Goal: Check status: Check status

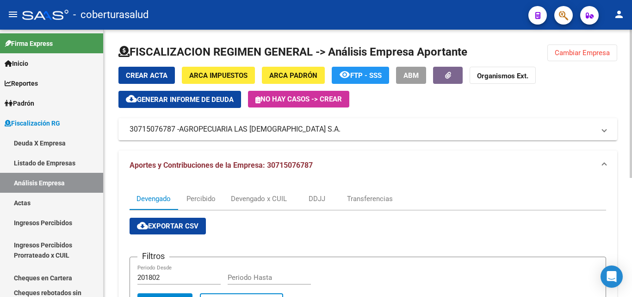
drag, startPoint x: 0, startPoint y: 0, endPoint x: 554, endPoint y: 67, distance: 558.0
click at [593, 50] on span "Cambiar Empresa" at bounding box center [582, 53] width 55 height 8
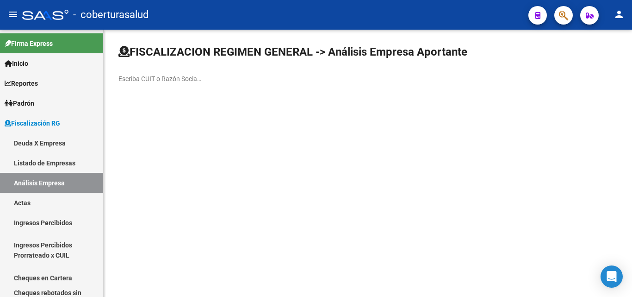
click at [153, 80] on input "Escriba CUIT o Razón Social para buscar" at bounding box center [159, 79] width 83 height 8
paste input "30716551489"
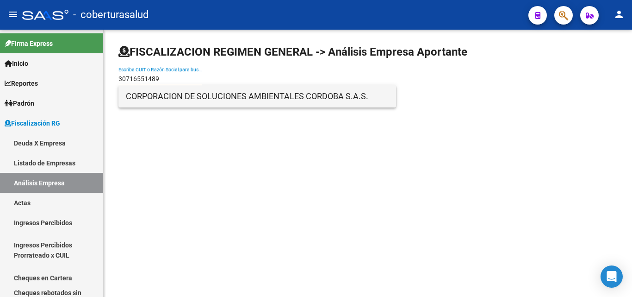
type input "30716551489"
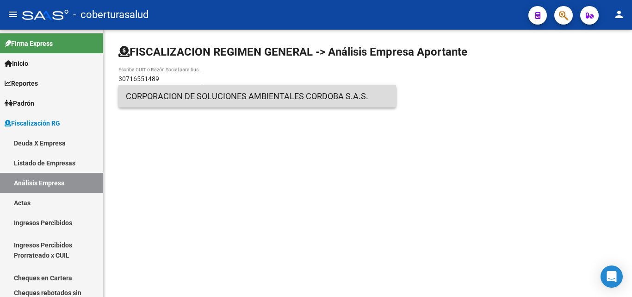
click at [152, 97] on span "CORPORACION DE SOLUCIONES AMBIENTALES CORDOBA S.A.S." at bounding box center [257, 96] width 263 height 22
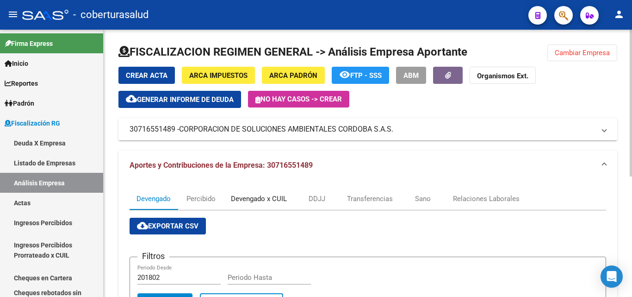
click at [256, 205] on div "Devengado x CUIL" at bounding box center [259, 198] width 70 height 22
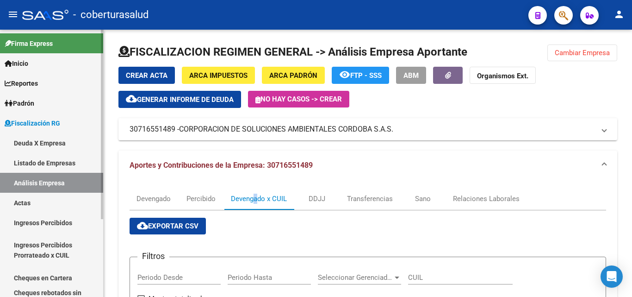
click at [22, 124] on span "Fiscalización RG" at bounding box center [33, 123] width 56 height 10
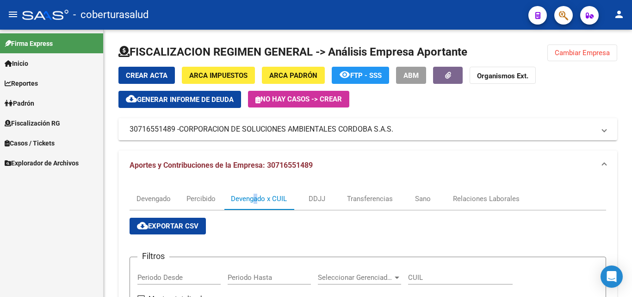
click at [22, 124] on span "Fiscalización RG" at bounding box center [33, 123] width 56 height 10
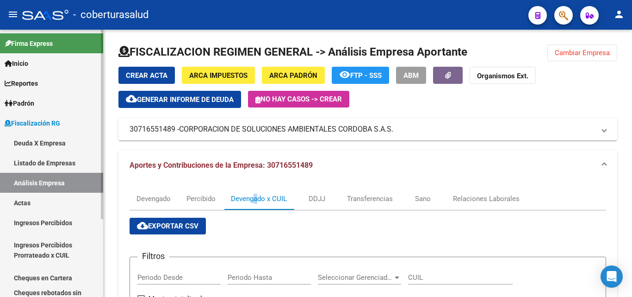
scroll to position [46, 0]
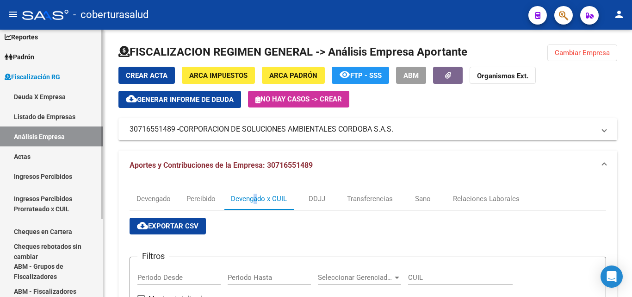
click at [27, 58] on span "Padrón" at bounding box center [20, 57] width 30 height 10
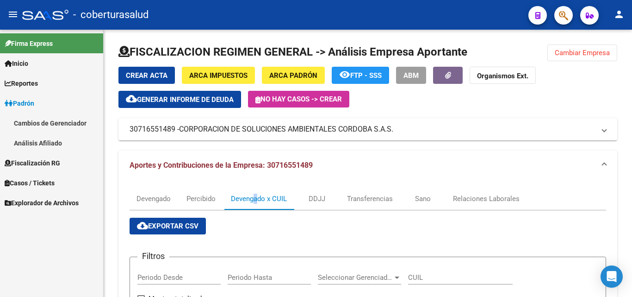
scroll to position [0, 0]
click at [31, 142] on link "Análisis Afiliado" at bounding box center [51, 143] width 103 height 20
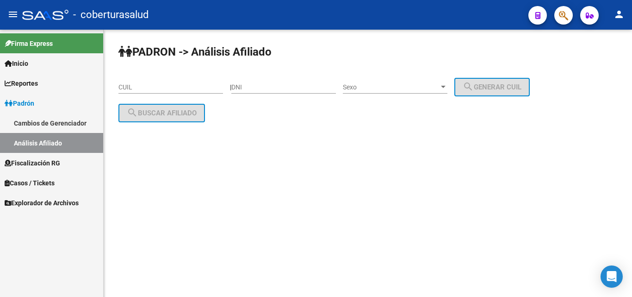
click at [152, 86] on input "CUIL" at bounding box center [170, 87] width 105 height 8
paste input "20-27303847-8"
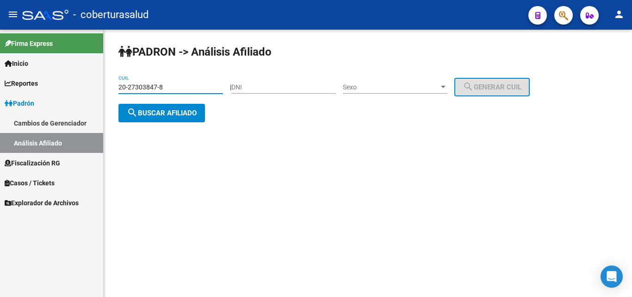
type input "20-27303847-8"
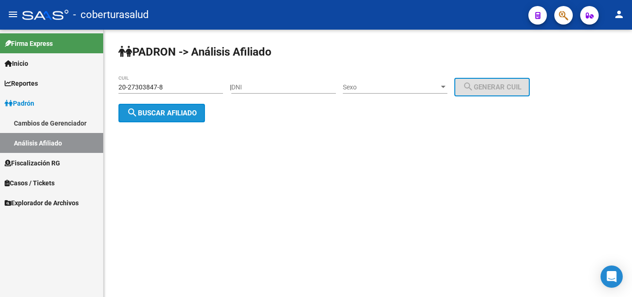
click at [153, 112] on span "search Buscar afiliado" at bounding box center [162, 113] width 70 height 8
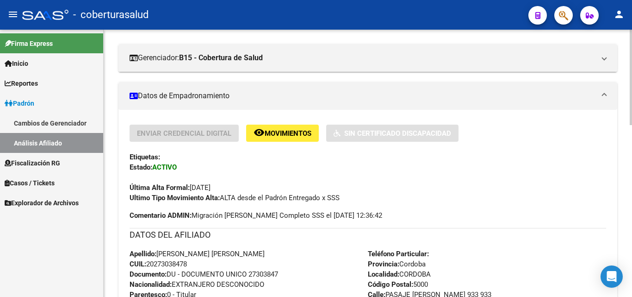
scroll to position [185, 0]
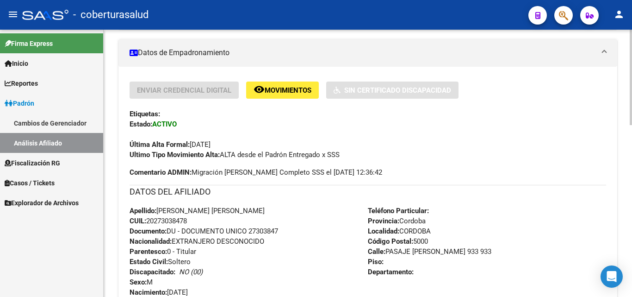
drag, startPoint x: 167, startPoint y: 146, endPoint x: 233, endPoint y: 144, distance: 66.2
click at [233, 144] on div "Última Alta Formal: [DATE]" at bounding box center [368, 139] width 477 height 20
click at [228, 200] on div "DATOS DEL AFILIADO" at bounding box center [368, 195] width 477 height 21
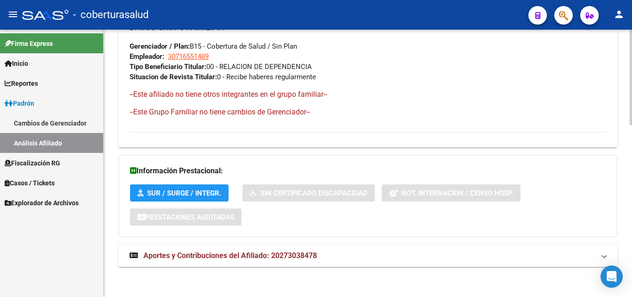
scroll to position [482, 0]
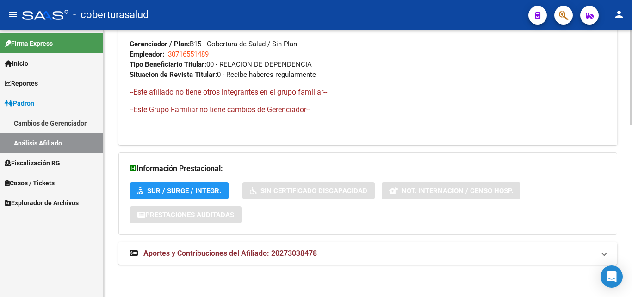
click at [212, 247] on mat-expansion-panel-header "Aportes y Contribuciones del Afiliado: 20273038478" at bounding box center [367, 253] width 499 height 22
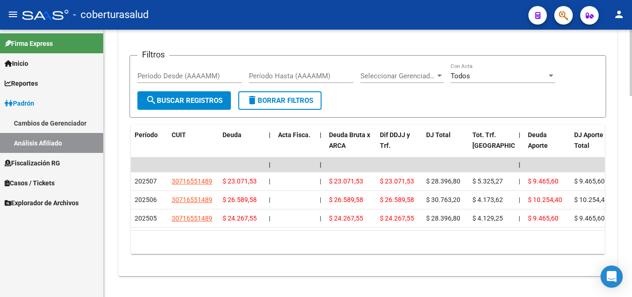
scroll to position [813, 0]
